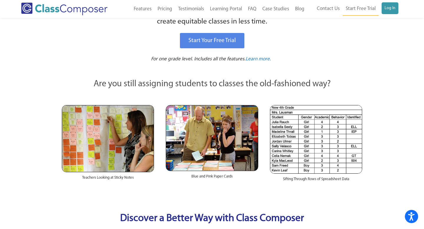
scroll to position [61, 0]
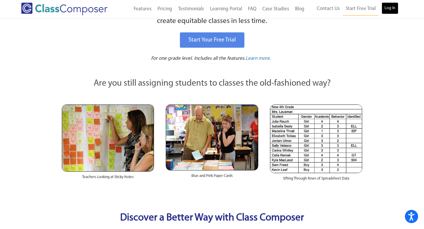
click at [386, 8] on link "Log In" at bounding box center [390, 8] width 17 height 12
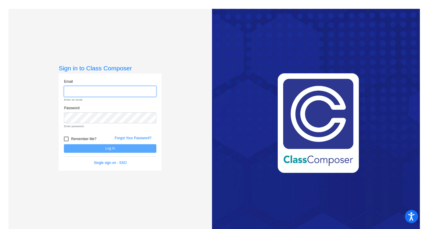
type input "[EMAIL_ADDRESS][DOMAIN_NAME]"
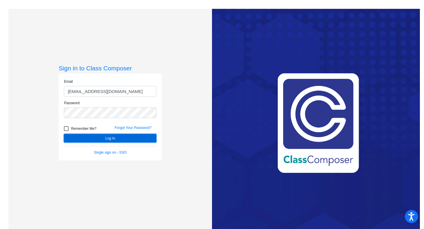
click at [135, 136] on button "Log In" at bounding box center [110, 138] width 92 height 9
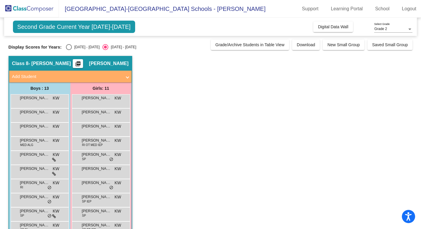
click at [68, 47] on div "Select an option" at bounding box center [69, 47] width 6 height 6
click at [69, 50] on input "[DATE] - [DATE]" at bounding box center [69, 50] width 0 height 0
radio input "true"
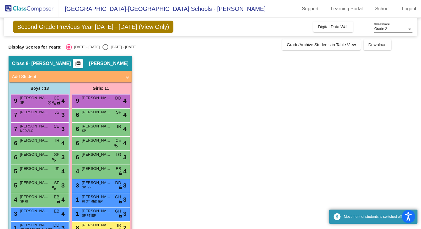
click at [82, 64] on mat-icon "picture_as_pdf" at bounding box center [77, 65] width 7 height 8
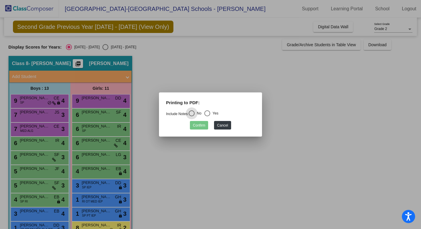
click at [210, 114] on div "Select an option" at bounding box center [207, 113] width 6 height 6
click at [207, 116] on input "Yes" at bounding box center [207, 116] width 0 height 0
radio input "true"
click at [205, 125] on button "Confirm" at bounding box center [199, 125] width 18 height 9
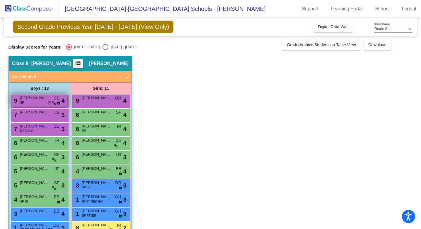
click at [44, 102] on div "9 Nicholas Dmytryk SP CE lock do_not_disturb_alt 4" at bounding box center [39, 101] width 56 height 12
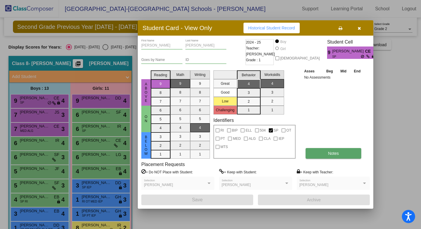
click at [323, 150] on button "Notes" at bounding box center [334, 153] width 56 height 11
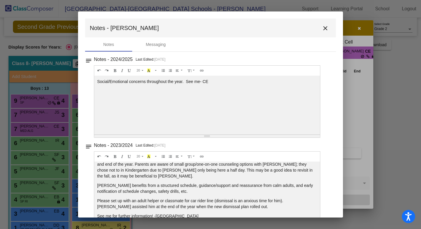
click at [324, 28] on mat-icon "close" at bounding box center [325, 28] width 7 height 7
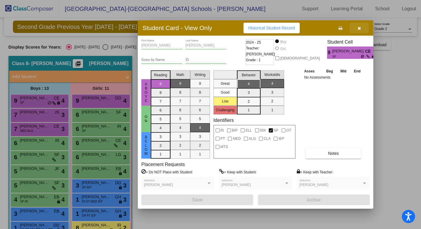
click at [358, 28] on icon "button" at bounding box center [359, 28] width 3 height 4
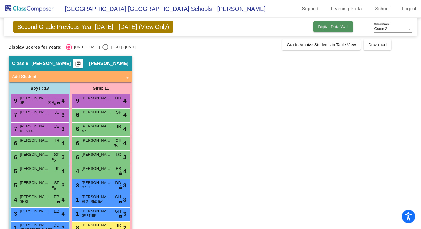
click at [323, 24] on span "Digital Data Wall" at bounding box center [333, 26] width 30 height 5
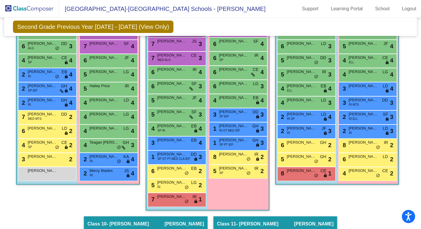
scroll to position [698, 0]
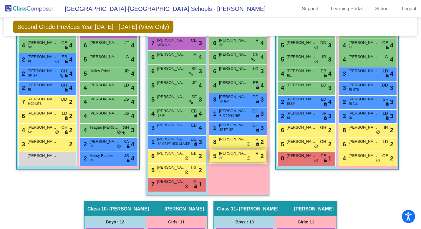
click at [231, 158] on div "5 Everly Vorous SP IR lock do_not_disturb_alt 2" at bounding box center [238, 156] width 56 height 12
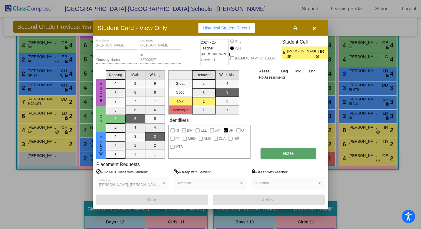
click at [288, 152] on span "Notes" at bounding box center [288, 153] width 11 height 5
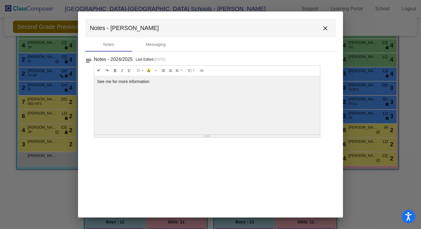
scroll to position [0, 0]
click at [325, 30] on mat-icon "close" at bounding box center [325, 28] width 7 height 7
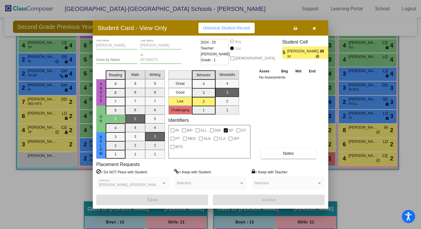
click at [313, 29] on icon "button" at bounding box center [314, 28] width 3 height 4
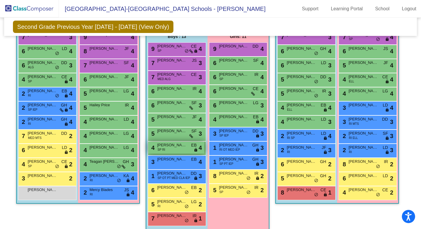
scroll to position [663, 0]
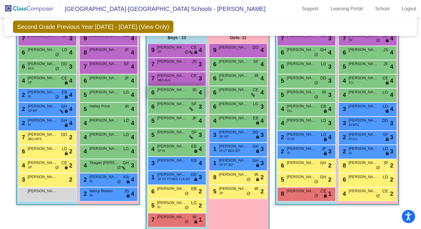
click at [164, 94] on div "6 Thomas Kramer IR lock do_not_disturb_alt 4" at bounding box center [176, 92] width 56 height 12
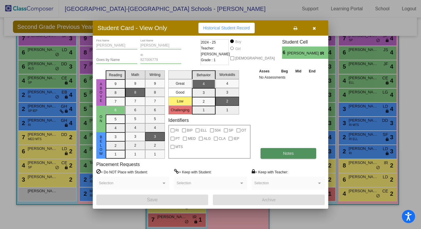
click at [289, 151] on span "Notes" at bounding box center [288, 153] width 11 height 5
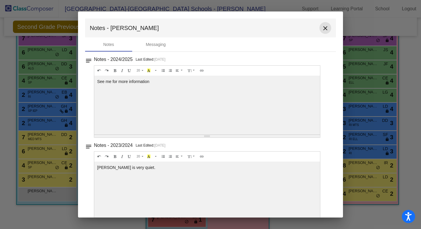
click at [322, 30] on mat-icon "close" at bounding box center [325, 28] width 7 height 7
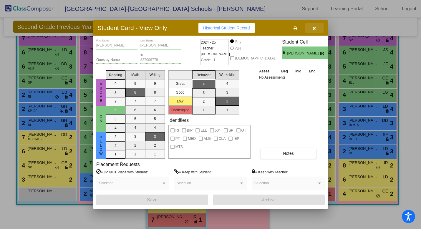
click at [312, 29] on button "button" at bounding box center [314, 28] width 19 height 11
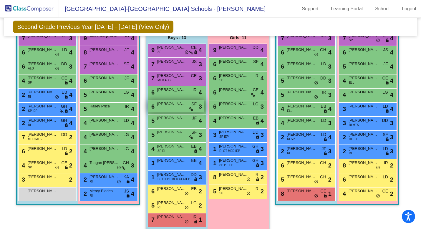
click at [171, 107] on div "6 Dior Hicks SF lock do_not_disturb_alt 3" at bounding box center [176, 106] width 56 height 12
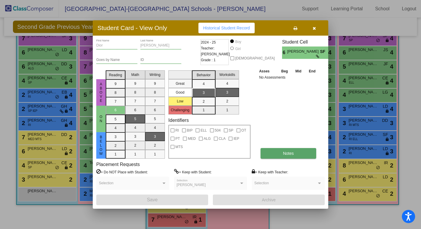
click at [279, 151] on button "Notes" at bounding box center [289, 153] width 56 height 11
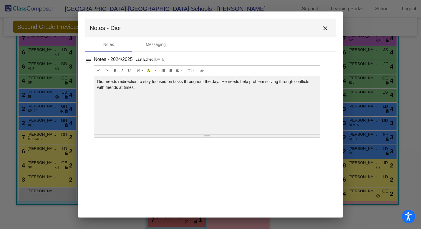
click at [327, 29] on mat-icon "close" at bounding box center [325, 28] width 7 height 7
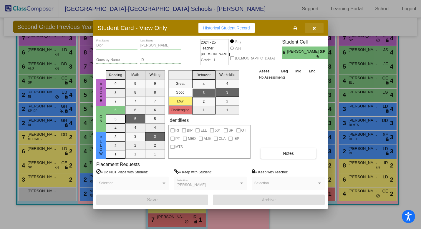
click at [316, 31] on button "button" at bounding box center [314, 28] width 19 height 11
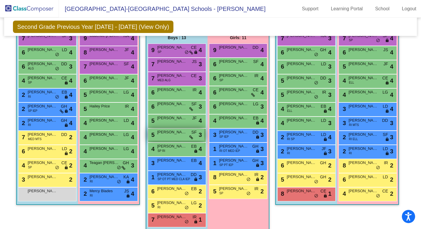
click at [179, 136] on div "5 Grayson Holztrager SF lock do_not_disturb_alt 3" at bounding box center [176, 135] width 56 height 12
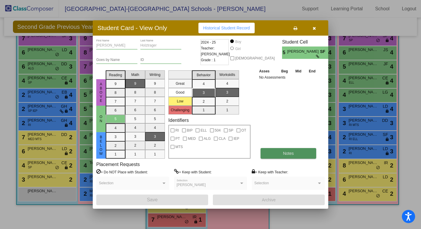
click at [299, 155] on button "Notes" at bounding box center [289, 153] width 56 height 11
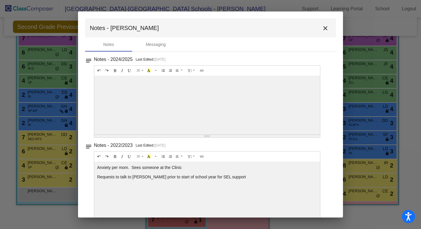
click at [322, 27] on mat-icon "close" at bounding box center [325, 28] width 7 height 7
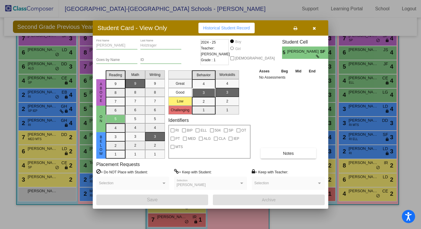
click at [312, 26] on button "button" at bounding box center [314, 28] width 19 height 11
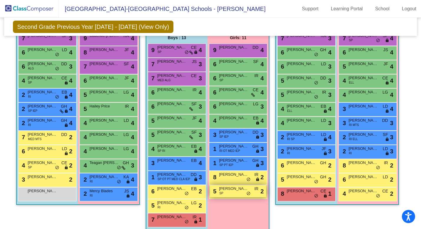
click at [234, 191] on span "Everly Vorous" at bounding box center [233, 189] width 29 height 6
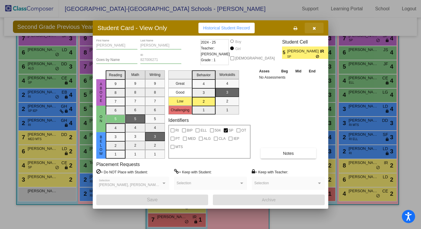
click at [314, 29] on icon "button" at bounding box center [314, 28] width 3 height 4
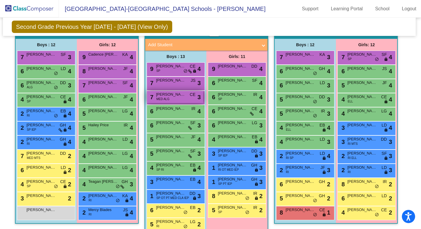
scroll to position [632, 1]
